Goal: Task Accomplishment & Management: Manage account settings

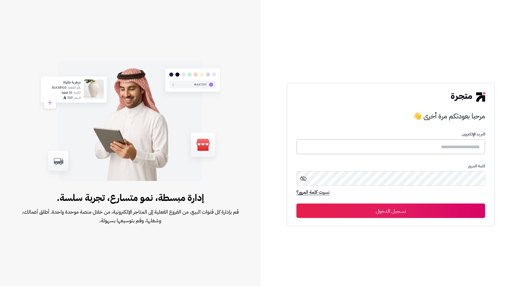
click at [450, 145] on input "text" at bounding box center [390, 146] width 189 height 15
type input "**********"
click at [296, 203] on button "تسجيل الدخول" at bounding box center [390, 210] width 189 height 14
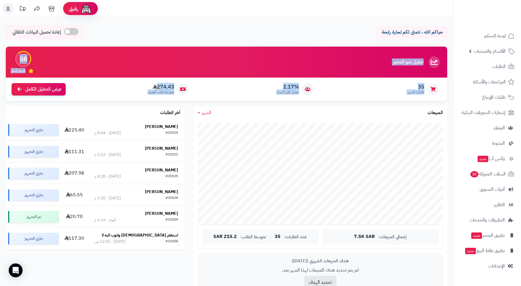
drag, startPoint x: 442, startPoint y: 75, endPoint x: 141, endPoint y: 97, distance: 301.6
click at [141, 99] on div "تحليل نمو المتجر مرحلة النمو 58 تقييم النمو 35 طلبات الشهر 2.17% معدل تكرار الش…" at bounding box center [226, 74] width 441 height 54
click at [141, 97] on div "35 طلبات الشهر 2.17% معدل تكرار الشراء 274.43 متوسط طلب العميل عرض التحليل الكا…" at bounding box center [226, 89] width 441 height 23
drag, startPoint x: 141, startPoint y: 97, endPoint x: 434, endPoint y: 85, distance: 293.5
click at [434, 85] on div "35 طلبات الشهر 2.17% معدل تكرار الشراء 274.43 متوسط طلب العميل عرض التحليل الكا…" at bounding box center [226, 89] width 441 height 23
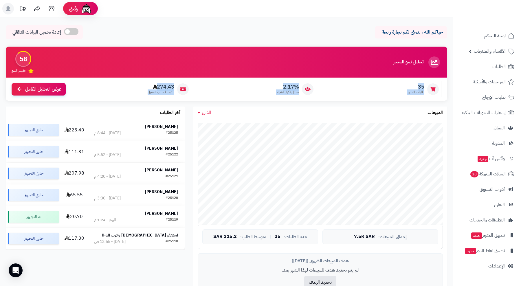
click at [428, 84] on div "35 طلبات الشهر" at bounding box center [380, 89] width 122 height 16
drag, startPoint x: 428, startPoint y: 83, endPoint x: 148, endPoint y: 97, distance: 280.6
click at [148, 97] on div "35 طلبات الشهر 2.17% معدل تكرار الشراء 274.43 متوسط طلب العميل عرض التحليل الكا…" at bounding box center [226, 89] width 441 height 23
click at [148, 96] on div "274.43 متوسط طلب العميل" at bounding box center [130, 89] width 122 height 16
drag, startPoint x: 139, startPoint y: 94, endPoint x: 424, endPoint y: 82, distance: 285.2
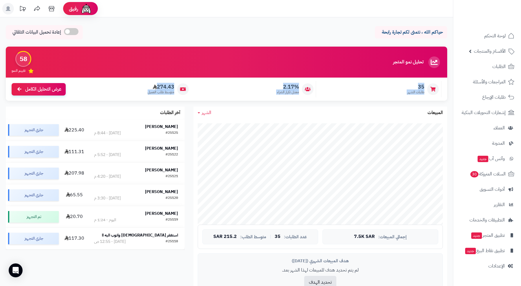
click at [424, 82] on div "35 طلبات الشهر 2.17% معدل تكرار الشراء 274.43 متوسط طلب العميل عرض التحليل الكا…" at bounding box center [226, 89] width 441 height 23
click at [424, 82] on div "35 طلبات الشهر" at bounding box center [380, 89] width 122 height 16
drag, startPoint x: 421, startPoint y: 84, endPoint x: 154, endPoint y: 99, distance: 267.7
click at [154, 99] on div "35 طلبات الشهر 2.17% معدل تكرار الشراء 274.43 متوسط طلب العميل عرض التحليل الكا…" at bounding box center [226, 89] width 441 height 23
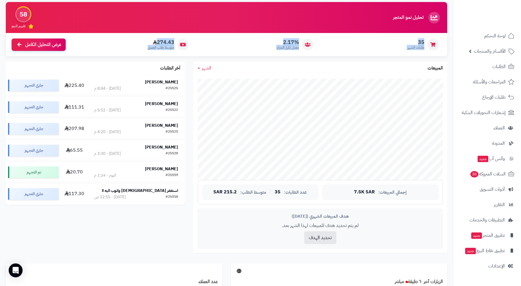
scroll to position [45, 0]
click at [223, 62] on div "الشهر [DATE] الأسبوع الشهر السنة المبيعات" at bounding box center [320, 68] width 254 height 12
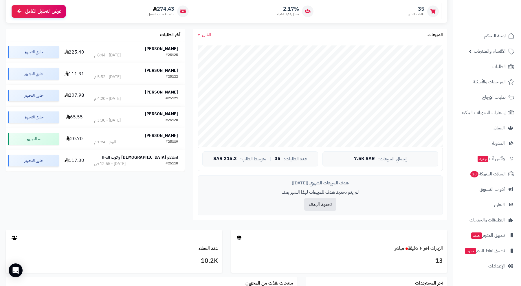
scroll to position [78, 0]
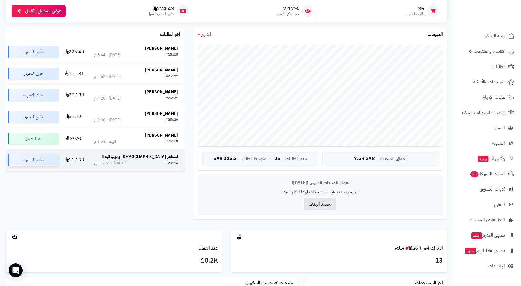
drag, startPoint x: 438, startPoint y: 0, endPoint x: 30, endPoint y: 165, distance: 440.3
click at [30, 165] on div "تحليل نمو المتجر مرحلة النمو 58 تقييم النمو 35 طلبات الشهر 2.17% معدل تكرار الش…" at bounding box center [226, 98] width 450 height 261
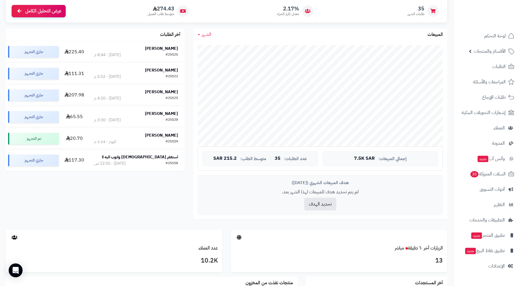
click at [86, 177] on div "تحليل نمو المتجر مرحلة النمو 58 تقييم النمو 35 طلبات الشهر 2.17% معدل تكرار الش…" at bounding box center [226, 98] width 450 height 261
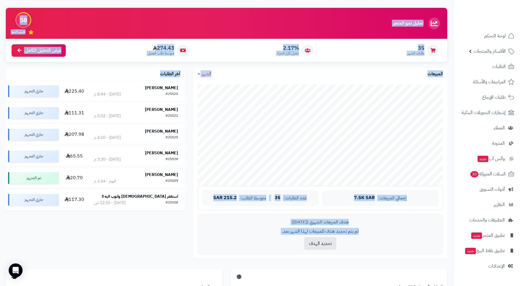
scroll to position [22, 0]
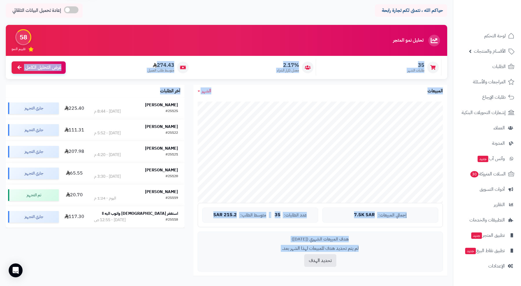
drag, startPoint x: 73, startPoint y: 189, endPoint x: 436, endPoint y: 61, distance: 384.2
click at [436, 61] on div "تحليل نمو المتجر مرحلة النمو 58 تقييم النمو 35 طلبات الشهر 2.17% معدل تكرار الش…" at bounding box center [226, 155] width 450 height 261
click at [433, 62] on div at bounding box center [433, 68] width 12 height 12
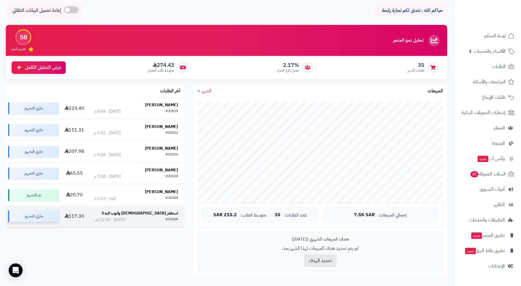
drag, startPoint x: 429, startPoint y: 60, endPoint x: 26, endPoint y: 218, distance: 432.7
click at [26, 218] on div "تحليل نمو المتجر مرحلة النمو 58 تقييم النمو 35 طلبات الشهر 2.17% معدل تكرار الش…" at bounding box center [226, 155] width 450 height 261
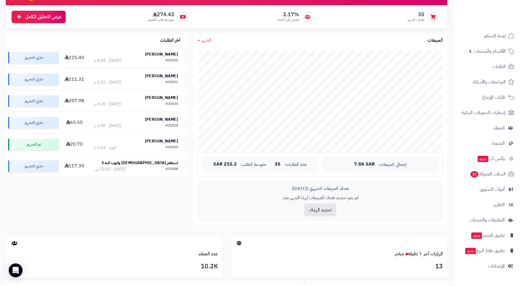
scroll to position [74, 0]
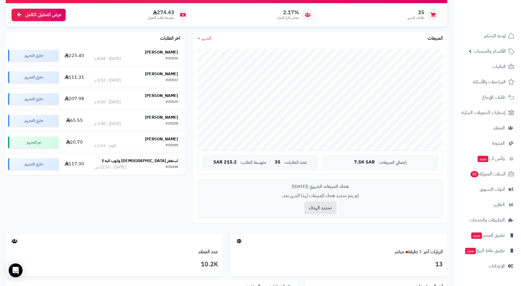
click at [448, 9] on div "تحليل نمو المتجر مرحلة النمو 58 تقييم النمو 35 طلبات الشهر 2.17% معدل تكرار الش…" at bounding box center [226, 2] width 450 height 60
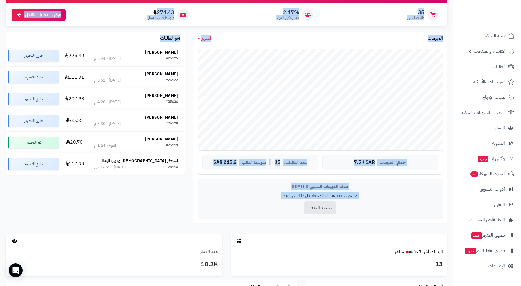
drag, startPoint x: 448, startPoint y: 9, endPoint x: 132, endPoint y: 202, distance: 370.4
click at [132, 202] on div "تحليل نمو المتجر مرحلة النمو 58 تقييم النمو 35 طلبات الشهر 2.17% معدل تكرار الش…" at bounding box center [226, 102] width 450 height 261
click at [129, 200] on div "تحليل نمو المتجر مرحلة النمو 58 تقييم النمو 35 طلبات الشهر 2.17% معدل تكرار الش…" at bounding box center [226, 102] width 450 height 261
drag, startPoint x: 432, startPoint y: 16, endPoint x: 128, endPoint y: 193, distance: 351.3
click at [128, 193] on div "تحليل نمو المتجر مرحلة النمو 58 تقييم النمو 35 طلبات الشهر 2.17% معدل تكرار الش…" at bounding box center [226, 102] width 450 height 261
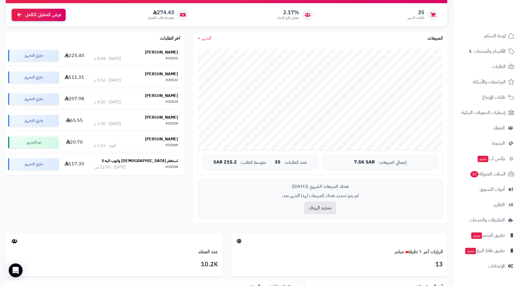
click at [128, 193] on div "تحليل نمو المتجر مرحلة النمو 58 تقييم النمو 35 طلبات الشهر 2.17% معدل تكرار الش…" at bounding box center [226, 102] width 450 height 261
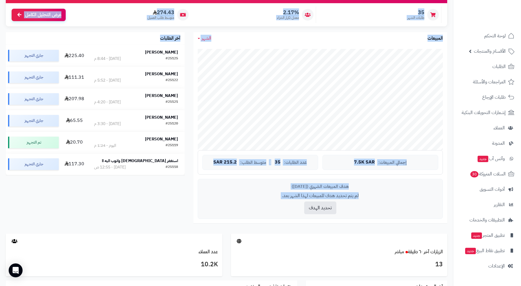
drag, startPoint x: 443, startPoint y: 8, endPoint x: 125, endPoint y: 207, distance: 374.5
click at [125, 207] on div "تحليل نمو المتجر مرحلة النمو 58 تقييم النمو 35 طلبات الشهر 2.17% معدل تكرار الش…" at bounding box center [226, 102] width 450 height 261
click at [129, 199] on div "تحليل نمو المتجر مرحلة النمو 58 تقييم النمو 35 طلبات الشهر 2.17% معدل تكرار الش…" at bounding box center [226, 102] width 450 height 261
drag, startPoint x: 126, startPoint y: 202, endPoint x: 429, endPoint y: 6, distance: 360.4
click at [429, 6] on div "تحليل نمو المتجر مرحلة النمو 58 تقييم النمو 35 طلبات الشهر 2.17% معدل تكرار الش…" at bounding box center [226, 102] width 450 height 261
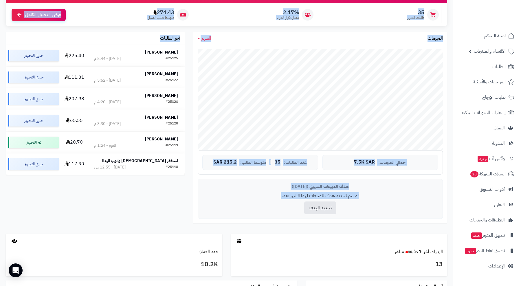
click at [429, 7] on div "35 طلبات الشهر" at bounding box center [380, 15] width 122 height 16
drag, startPoint x: 429, startPoint y: 6, endPoint x: 30, endPoint y: 165, distance: 429.9
click at [30, 165] on div "تحليل نمو المتجر مرحلة النمو 58 تقييم النمو 35 طلبات الشهر 2.17% معدل تكرار الش…" at bounding box center [226, 102] width 450 height 261
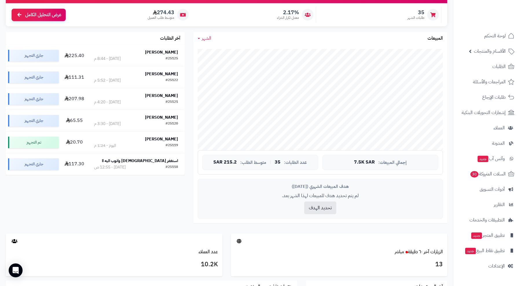
click at [99, 192] on div "تحليل نمو المتجر مرحلة النمو 58 تقييم النمو 35 طلبات الشهر 2.17% معدل تكرار الش…" at bounding box center [226, 102] width 450 height 261
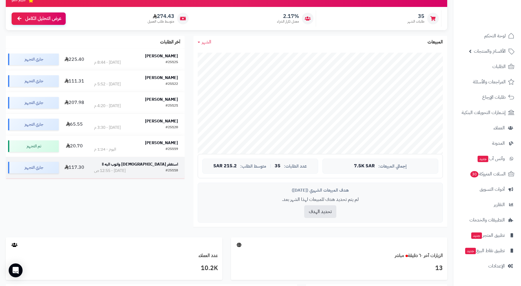
scroll to position [70, 0]
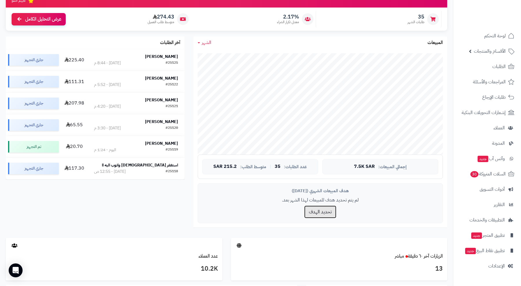
click at [312, 214] on button "تحديد الهدف" at bounding box center [320, 211] width 32 height 13
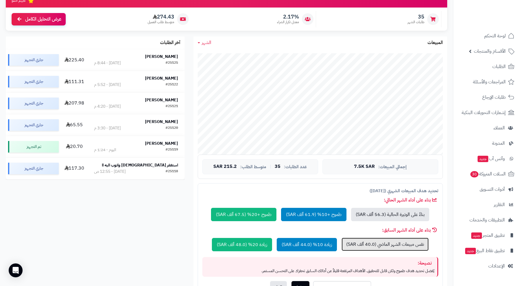
click at [359, 244] on button "نفس مبيعات الشهر الماضي (40.0 ألف SAR)" at bounding box center [384, 243] width 87 height 13
type input "*****"
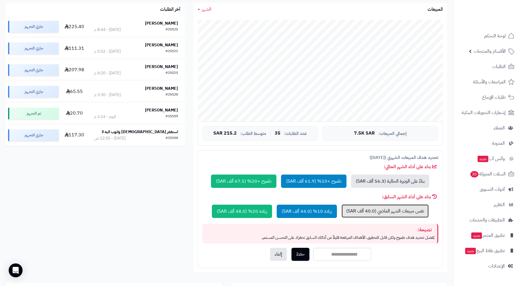
scroll to position [106, 0]
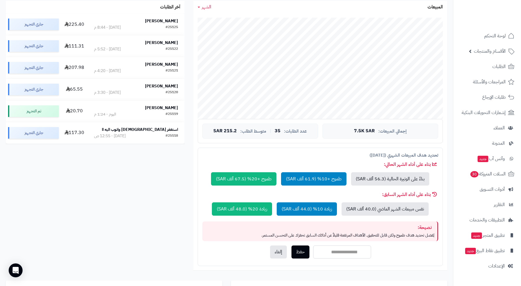
click at [341, 252] on input "*****" at bounding box center [342, 251] width 58 height 13
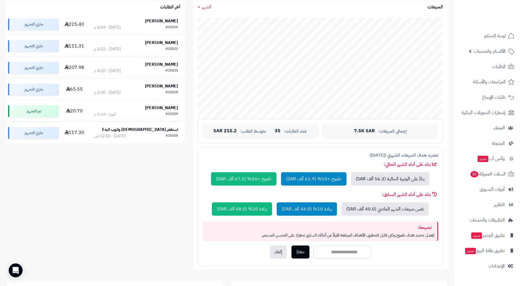
click at [341, 252] on input "*****" at bounding box center [342, 251] width 58 height 13
type input "*****"
click at [297, 248] on button "حفظ" at bounding box center [300, 251] width 18 height 13
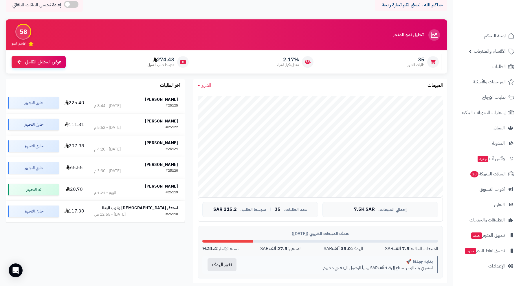
scroll to position [0, 0]
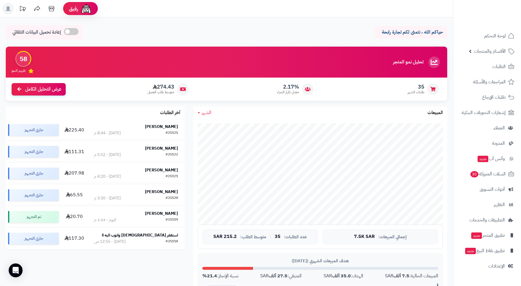
click at [280, 251] on div "جاري التحميل... إجمالي المبيعات: 7.5K SAR عدد الطلبات: 35 | متوسط الطلب: 215.2 …" at bounding box center [320, 214] width 254 height 191
